Goal: Transaction & Acquisition: Purchase product/service

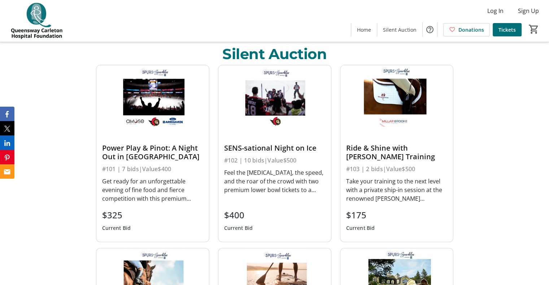
scroll to position [267, 0]
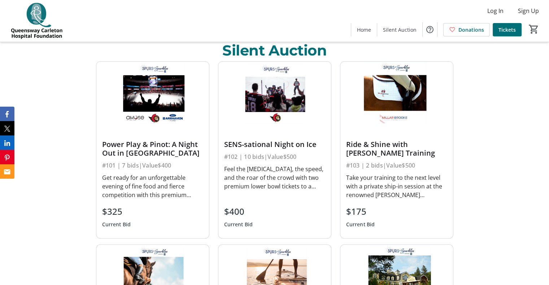
click at [387, 147] on div "Ride & Shine with [PERSON_NAME] Training" at bounding box center [396, 148] width 101 height 17
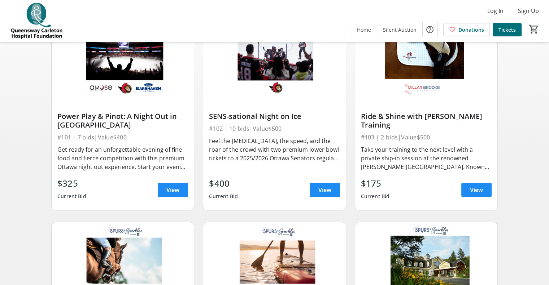
scroll to position [90, 0]
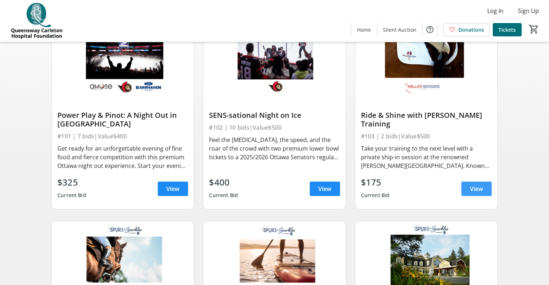
click at [478, 192] on span "View" at bounding box center [476, 189] width 13 height 9
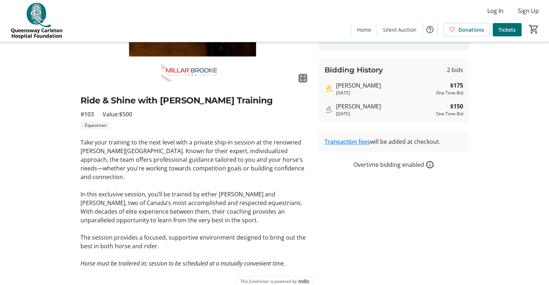
scroll to position [113, 0]
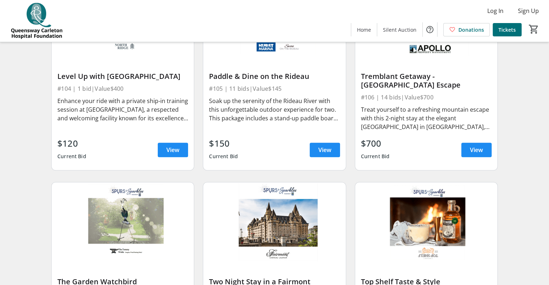
scroll to position [337, 0]
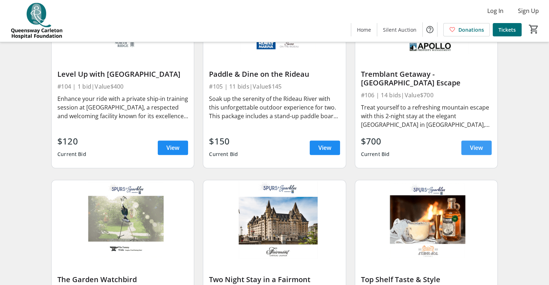
click at [470, 152] on span "View" at bounding box center [476, 148] width 13 height 9
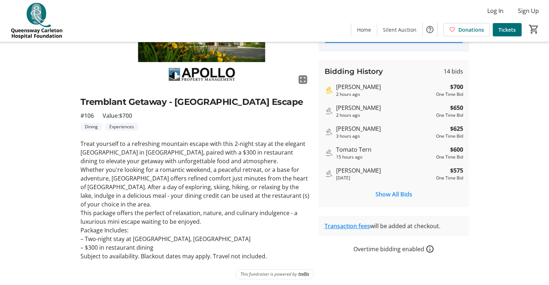
scroll to position [113, 0]
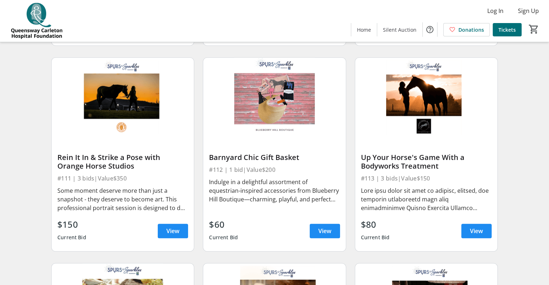
scroll to position [669, 0]
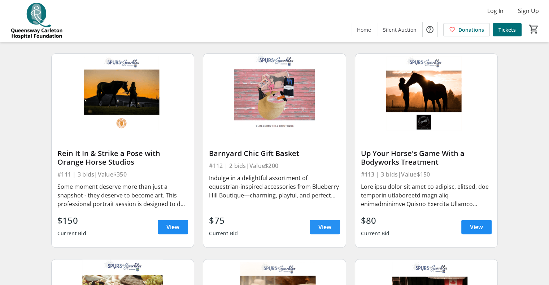
click at [322, 230] on span "View" at bounding box center [324, 227] width 13 height 9
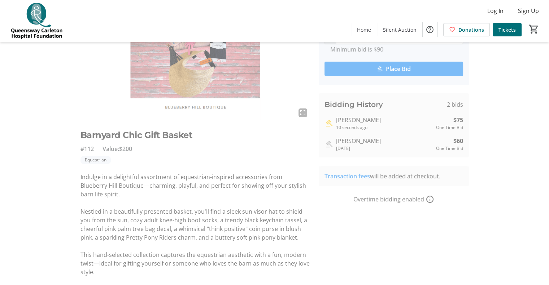
scroll to position [95, 0]
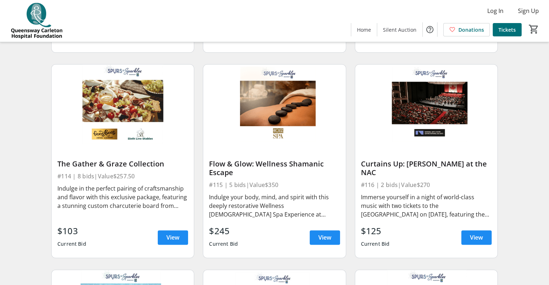
scroll to position [866, 0]
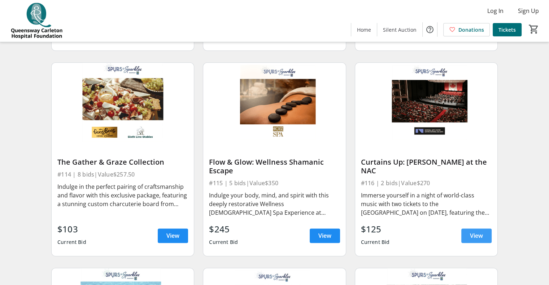
click at [475, 238] on span "View" at bounding box center [476, 236] width 13 height 9
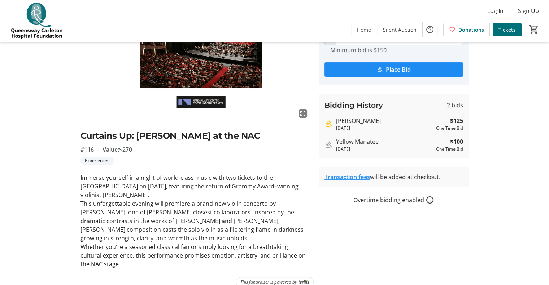
scroll to position [78, 0]
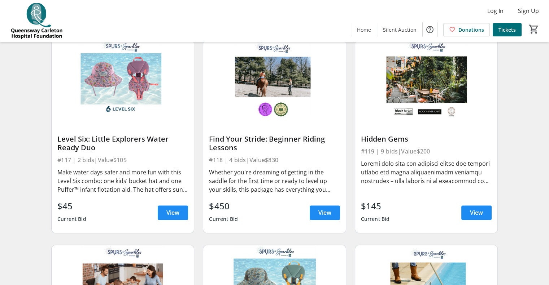
scroll to position [1089, 0]
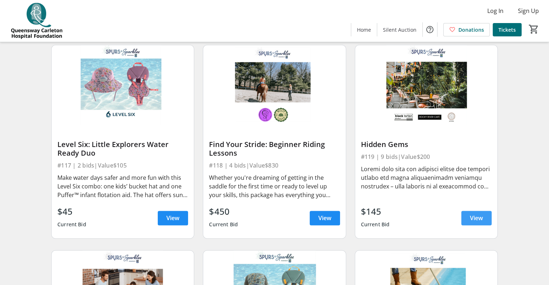
click at [478, 220] on span "View" at bounding box center [476, 218] width 13 height 9
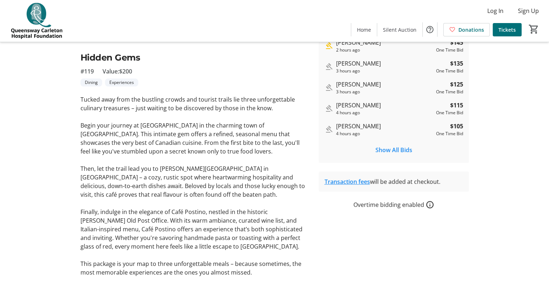
scroll to position [173, 0]
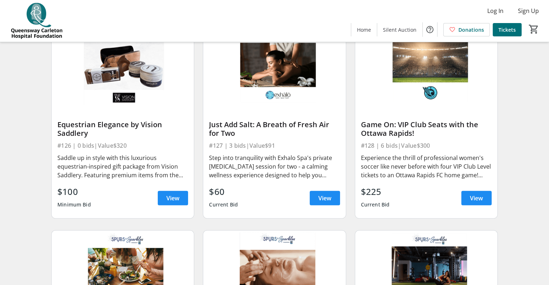
scroll to position [1731, 0]
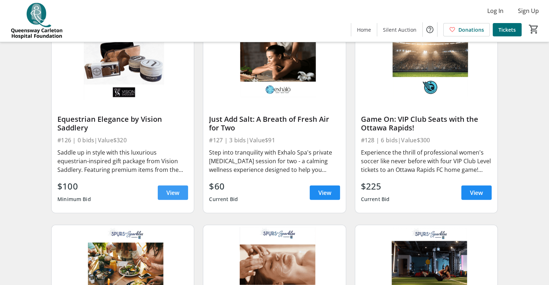
click at [166, 198] on span at bounding box center [173, 192] width 30 height 17
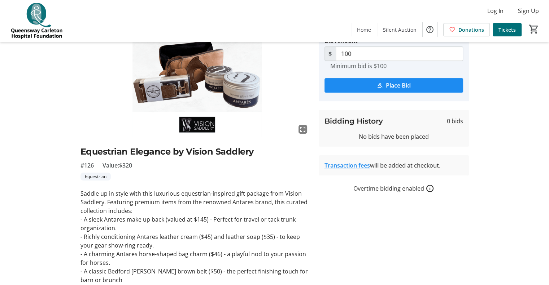
scroll to position [60, 0]
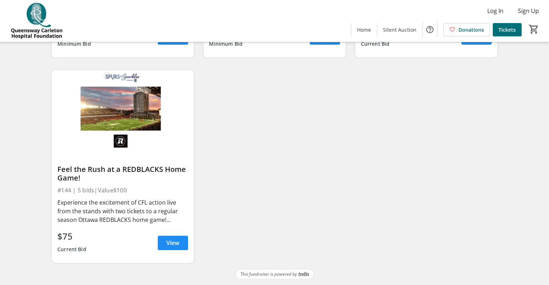
scroll to position [1839, 0]
